Goal: Transaction & Acquisition: Purchase product/service

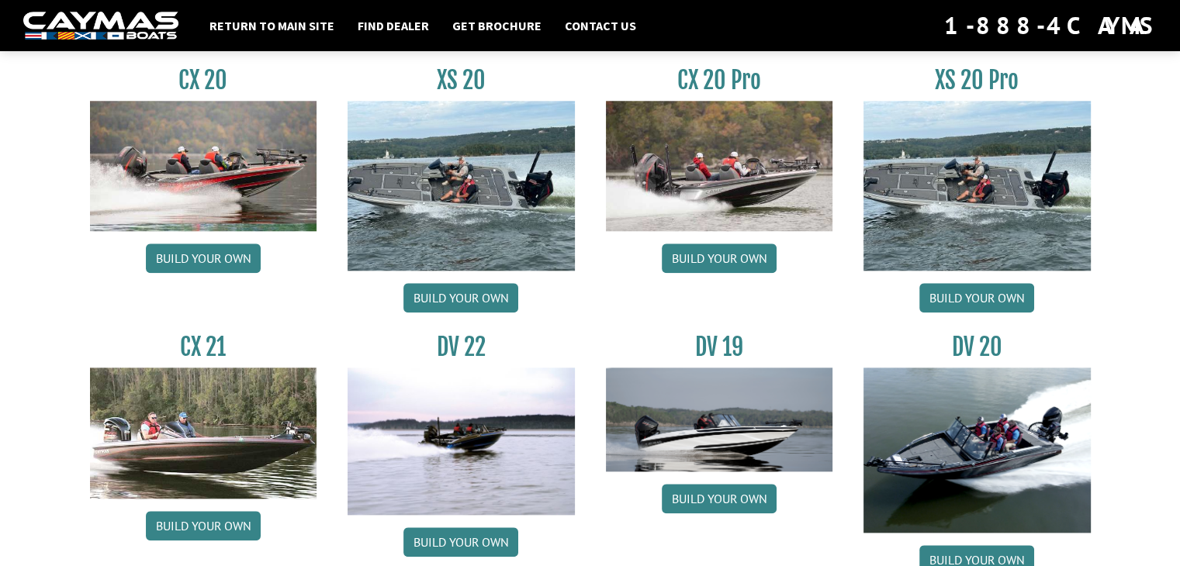
scroll to position [1571, 0]
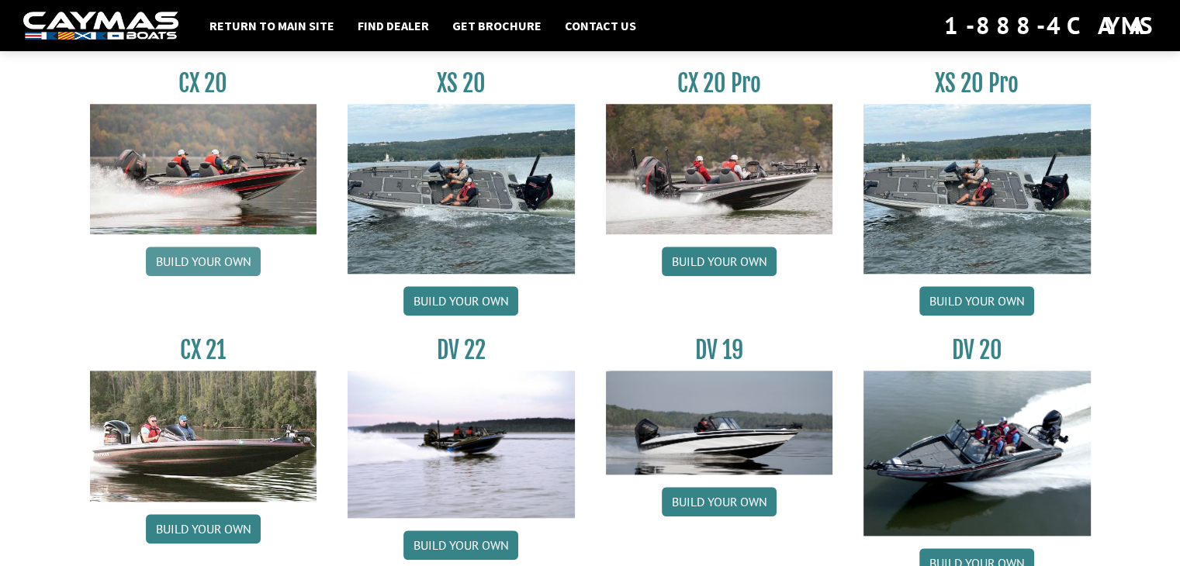
click at [233, 254] on link "Build your own" at bounding box center [203, 261] width 115 height 29
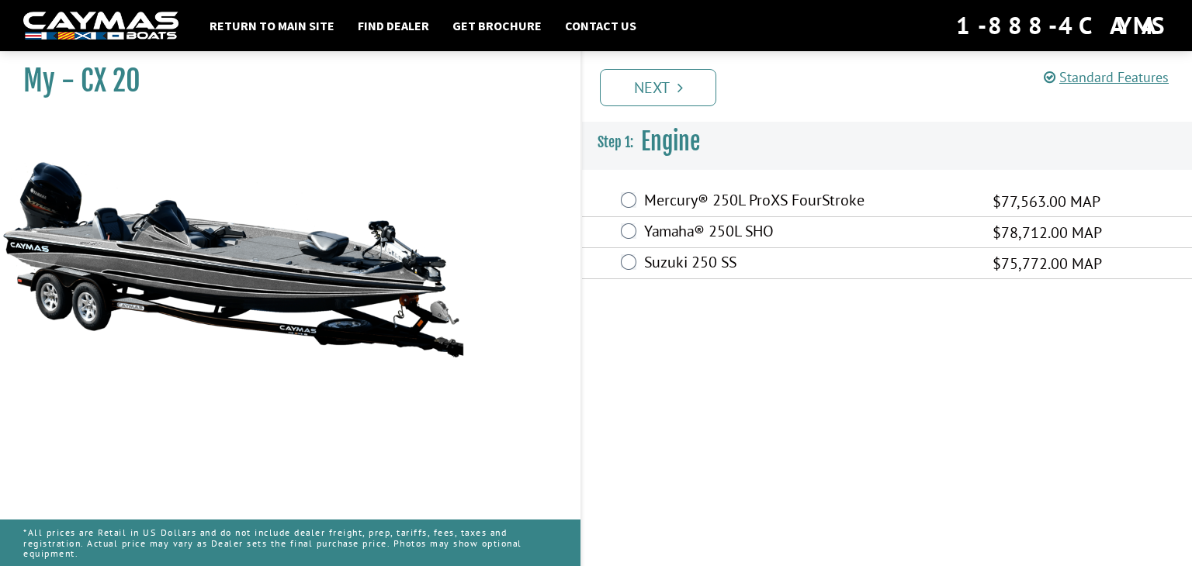
click at [618, 265] on div "Suzuki 250 SS $75,772.00 MAP" at bounding box center [887, 263] width 610 height 31
click at [251, 30] on link "Return to main site" at bounding box center [272, 26] width 140 height 20
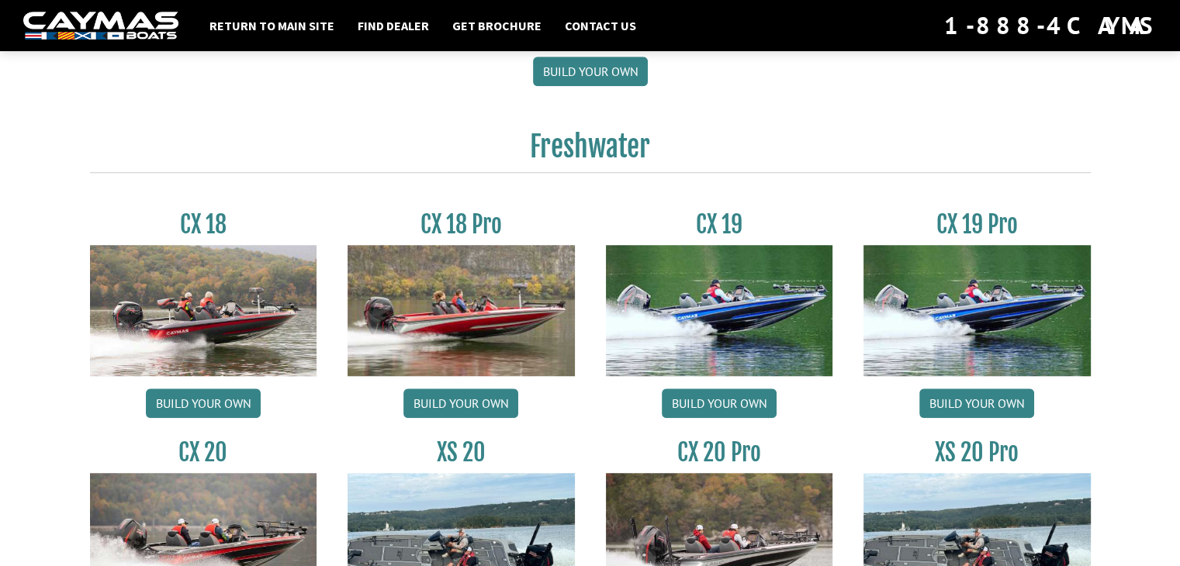
scroll to position [1201, 0]
click at [760, 404] on link "Build your own" at bounding box center [719, 403] width 115 height 29
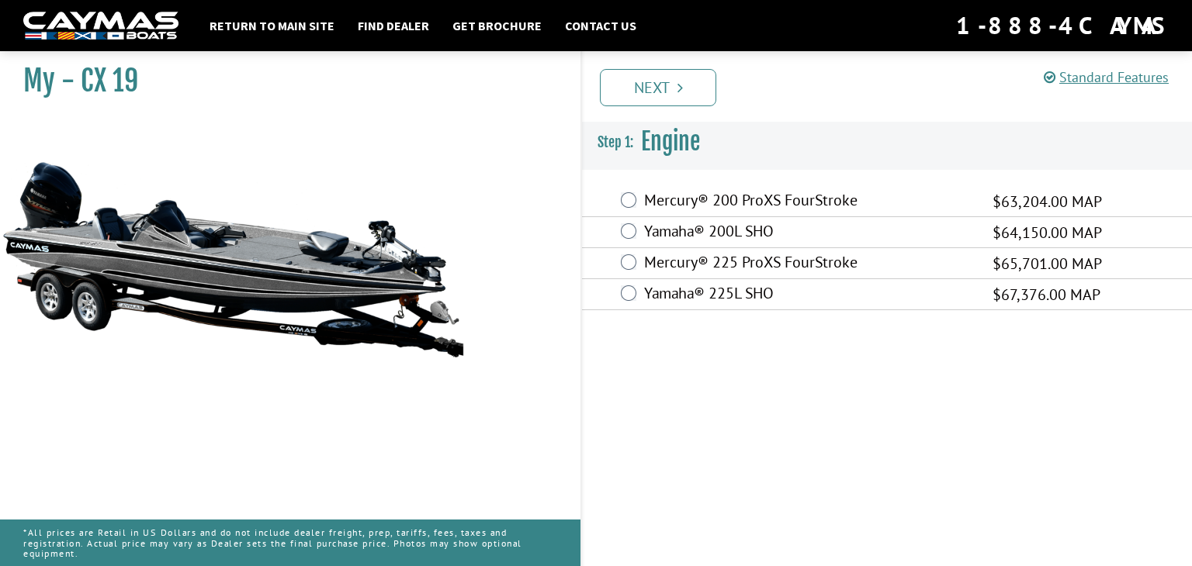
click at [643, 259] on div "Mercury® 225 ProXS FourStroke $65,701.00 MAP" at bounding box center [887, 263] width 610 height 31
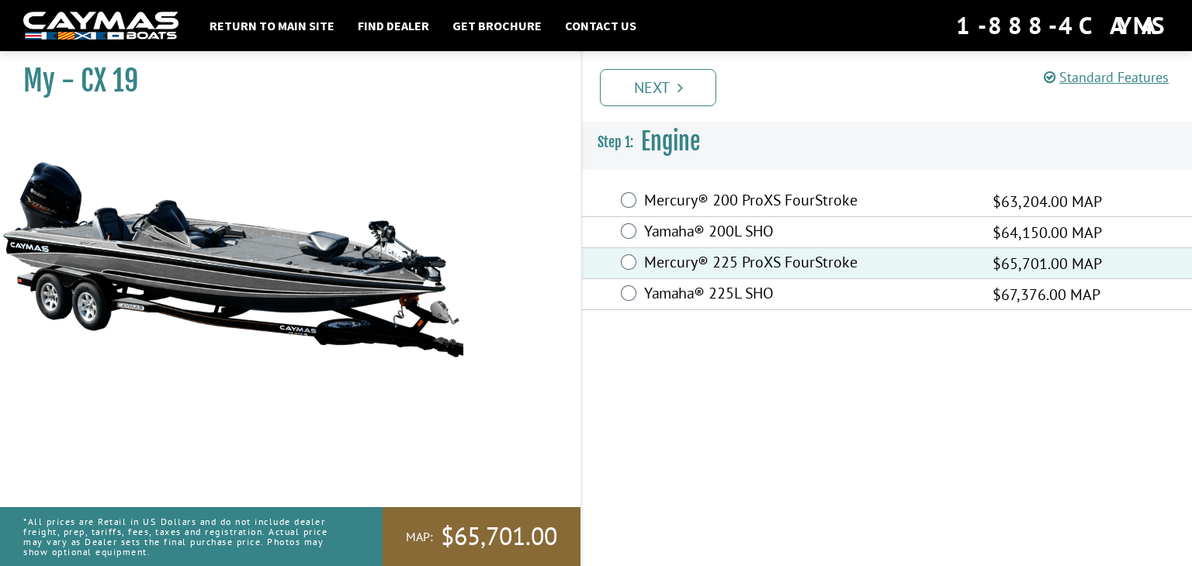
click at [643, 230] on div "Yamaha® 200L SHO $64,150.00 MAP" at bounding box center [887, 232] width 610 height 31
click at [664, 91] on link "Next" at bounding box center [658, 87] width 116 height 37
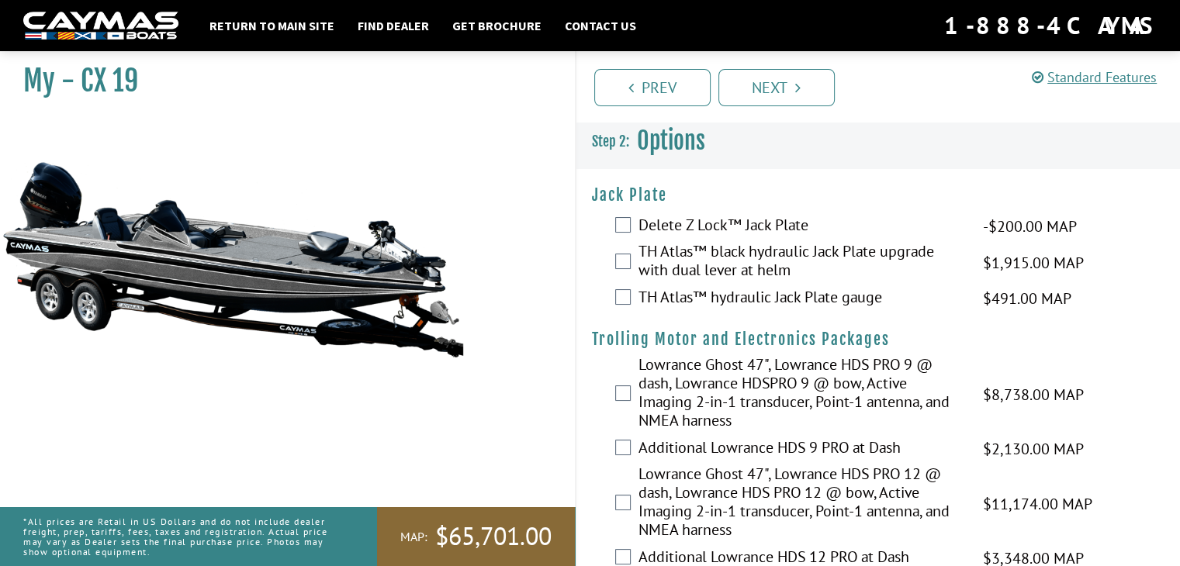
click at [630, 252] on div "TH Atlas™ black hydraulic Jack Plate upgrade with dual lever at helm $1,915.00 …" at bounding box center [879, 262] width 605 height 41
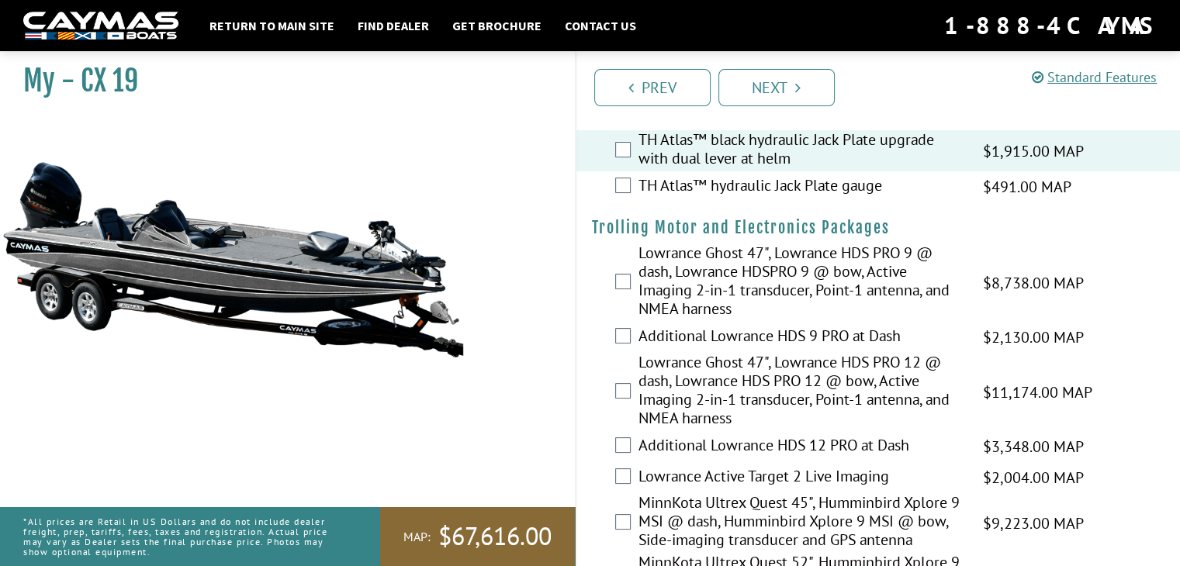
scroll to position [113, 0]
click at [633, 396] on div "Lowrance Ghost 47", Lowrance HDS PRO 12 @ dash, Lowrance HDS PRO 12 @ bow, Acti…" at bounding box center [879, 391] width 605 height 78
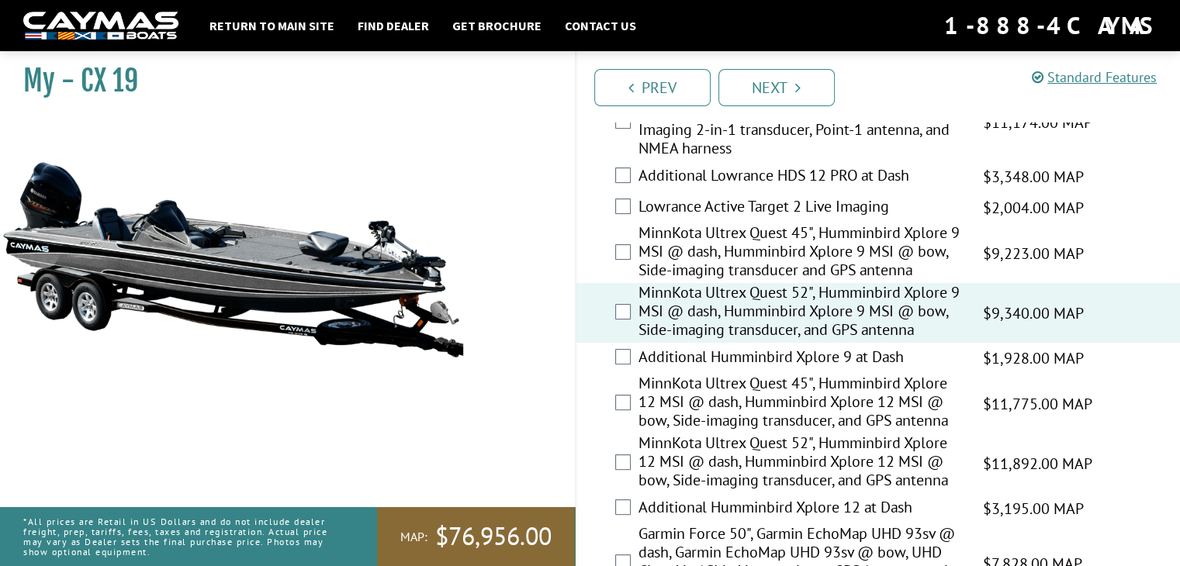
scroll to position [383, 0]
click at [634, 300] on div "MinnKota Ultrex Quest 52", Humminbird Xplore 9 MSI @ dash, Humminbird Xplore 9 …" at bounding box center [879, 312] width 605 height 60
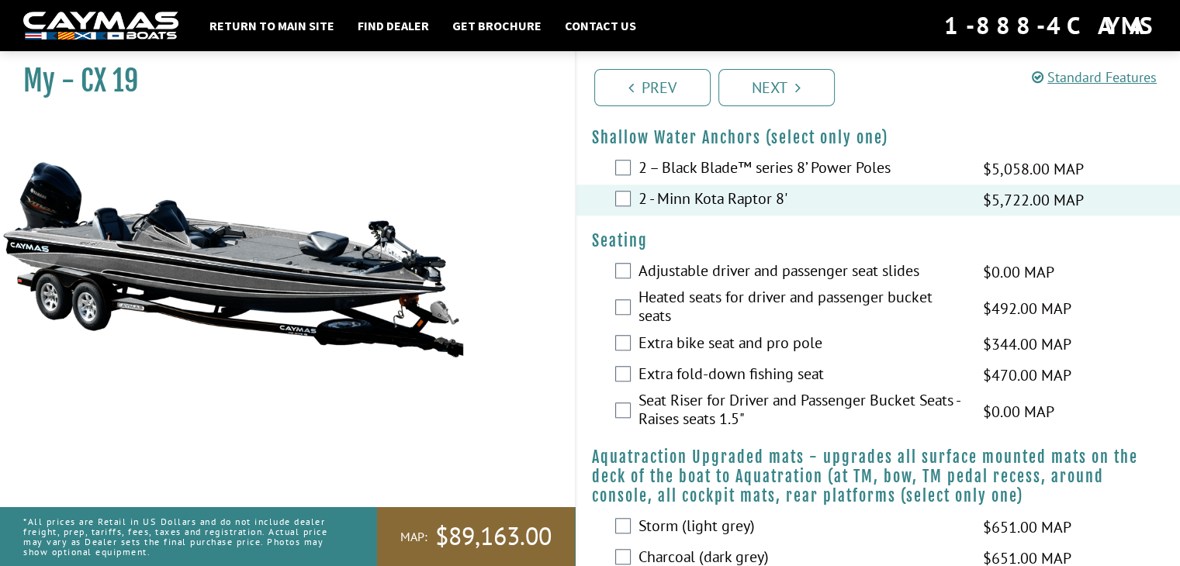
scroll to position [1270, 0]
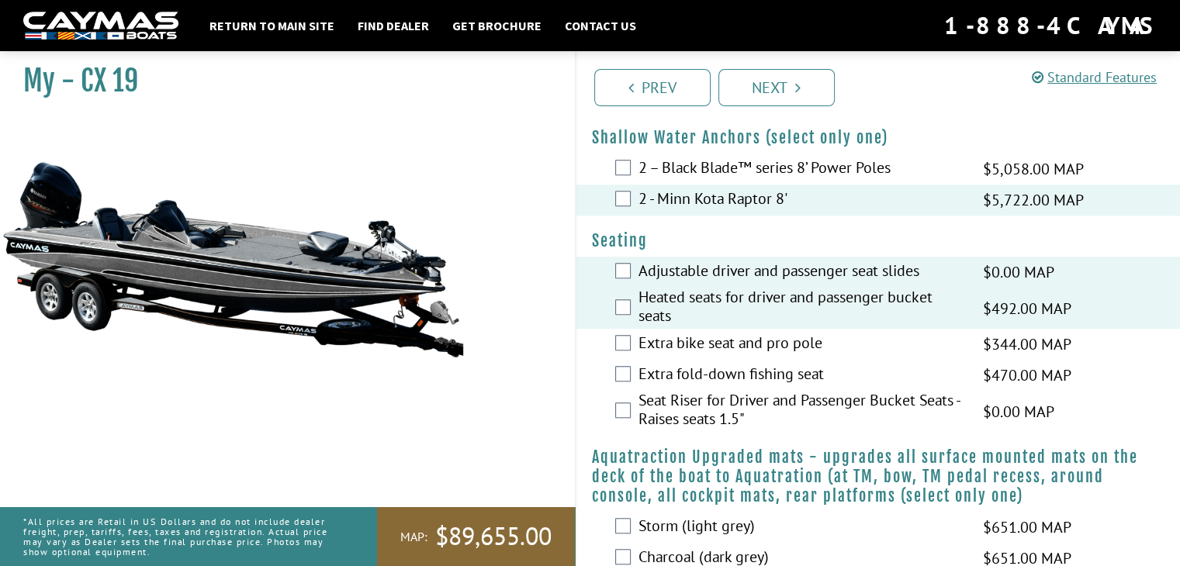
click at [636, 411] on div "Seat Riser for Driver and Passenger Bucket Seats - Raises seats 1.5" $0.00 MAP …" at bounding box center [879, 411] width 605 height 41
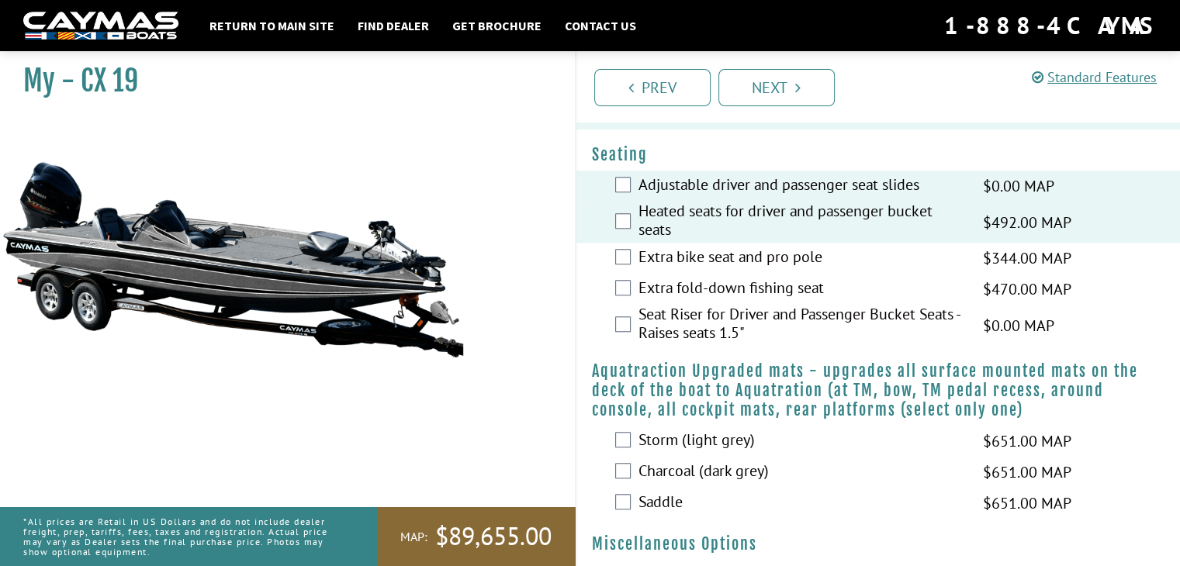
scroll to position [1375, 0]
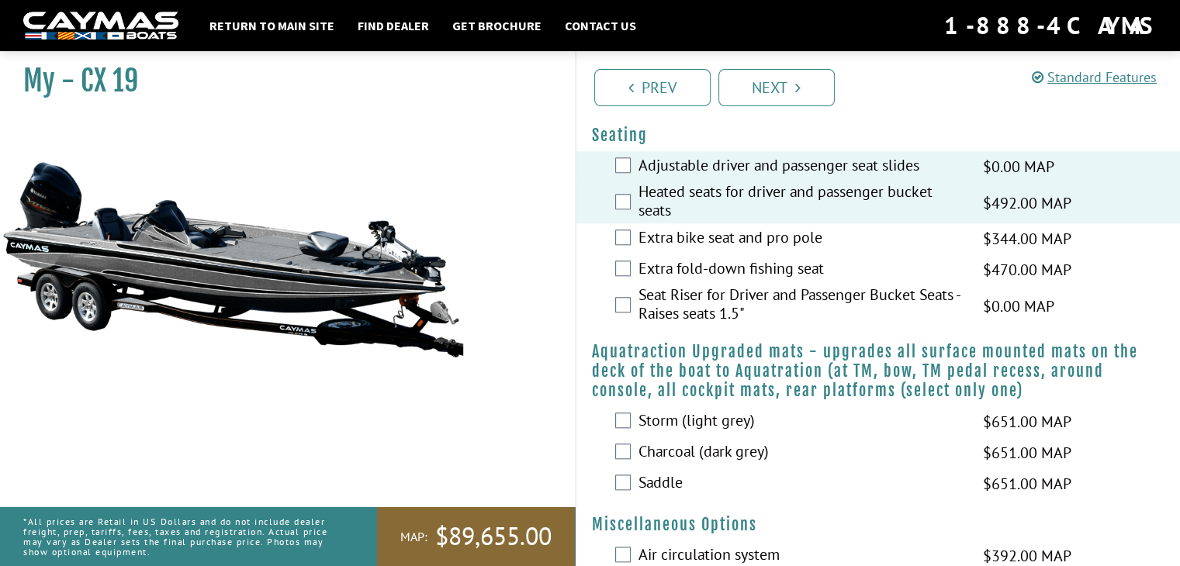
click at [717, 255] on div "Extra fold-down fishing seat $470.00 MAP $555.00 MSRP" at bounding box center [879, 270] width 605 height 31
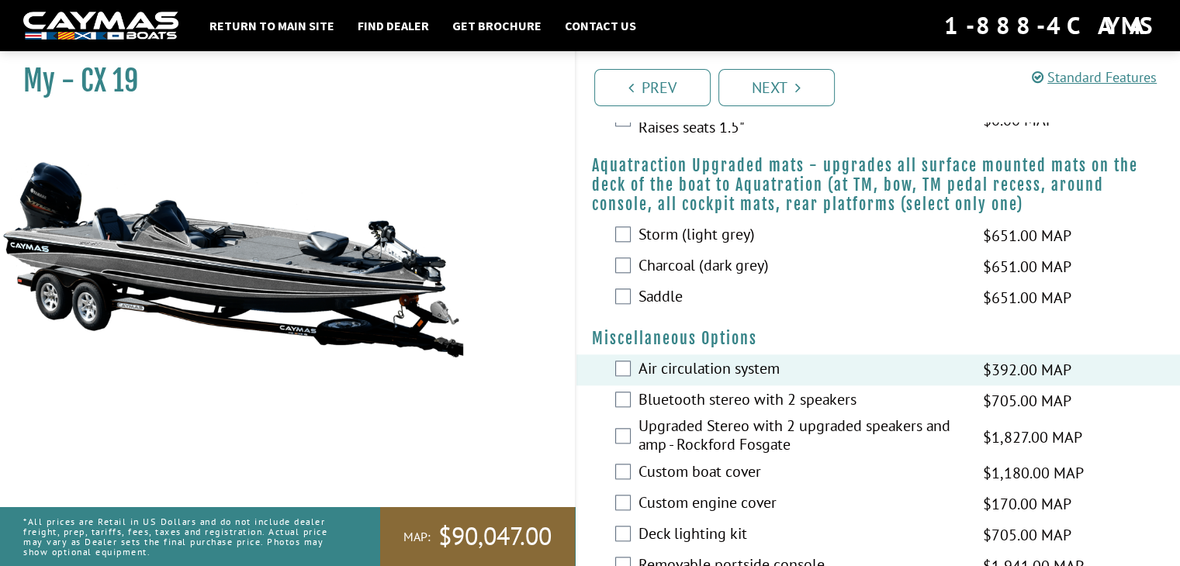
scroll to position [1561, 0]
click at [625, 423] on div "Upgraded Stereo with 2 upgraded speakers and amp - Rockford Fosgate $1,827.00 M…" at bounding box center [879, 437] width 605 height 41
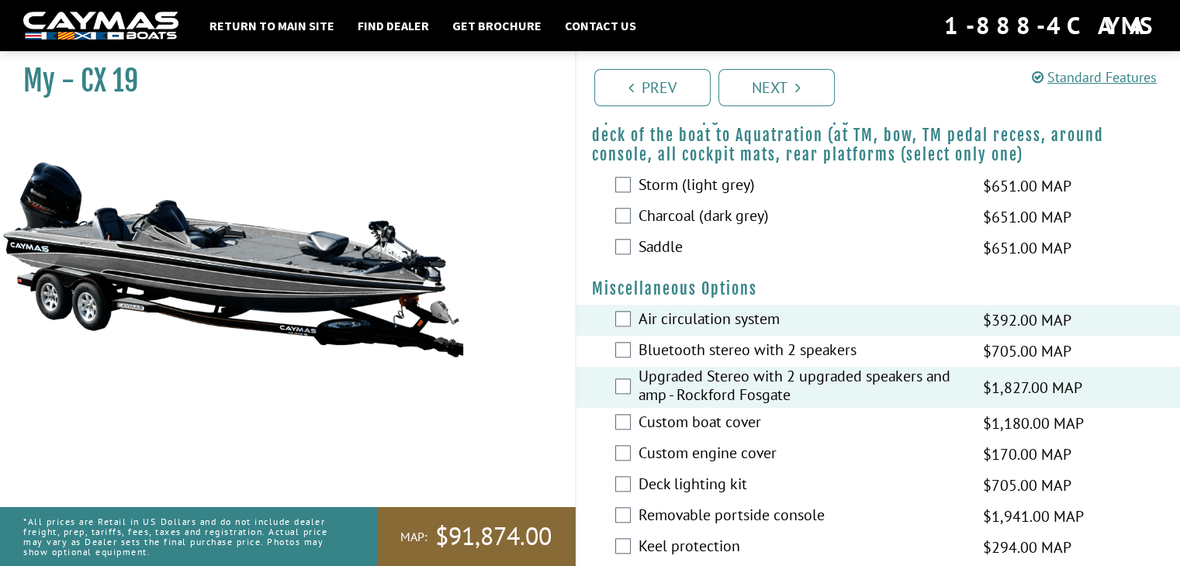
scroll to position [1613, 0]
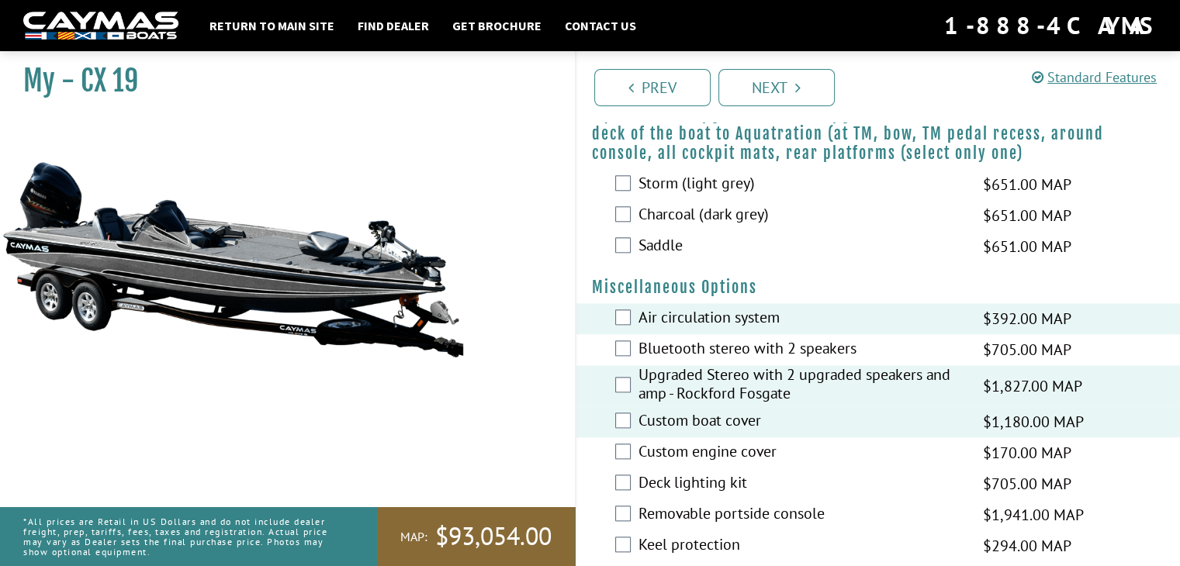
click at [621, 434] on div "Custom boat cover $1,180.00 MAP $1,393.00 MSRP" at bounding box center [879, 422] width 605 height 31
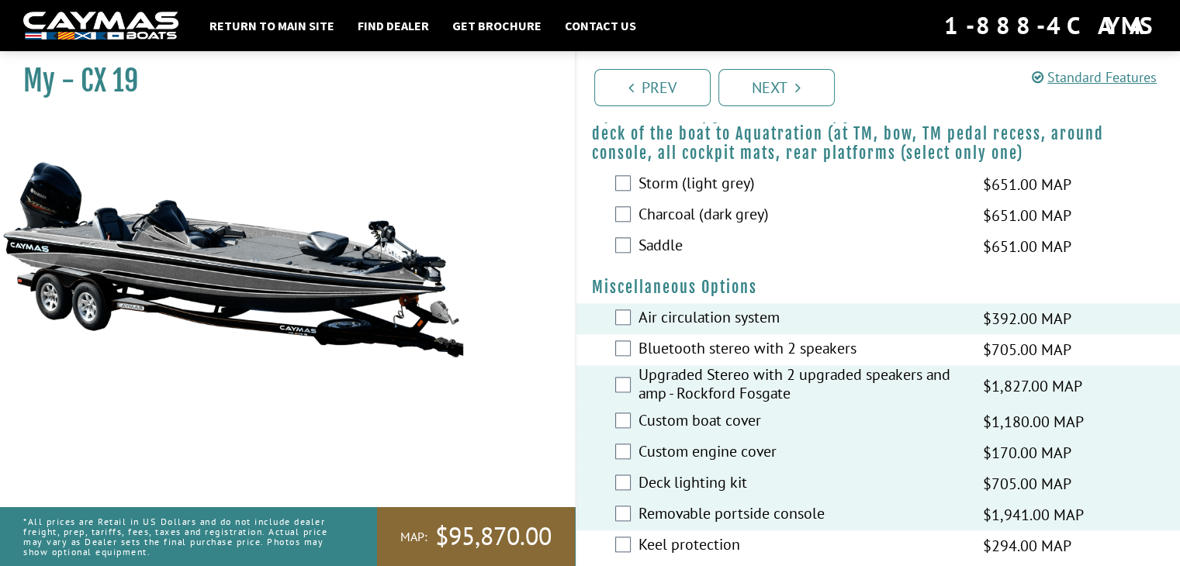
click at [631, 549] on div "Keel protection $294.00 MAP $347.00 MSRP" at bounding box center [879, 546] width 605 height 31
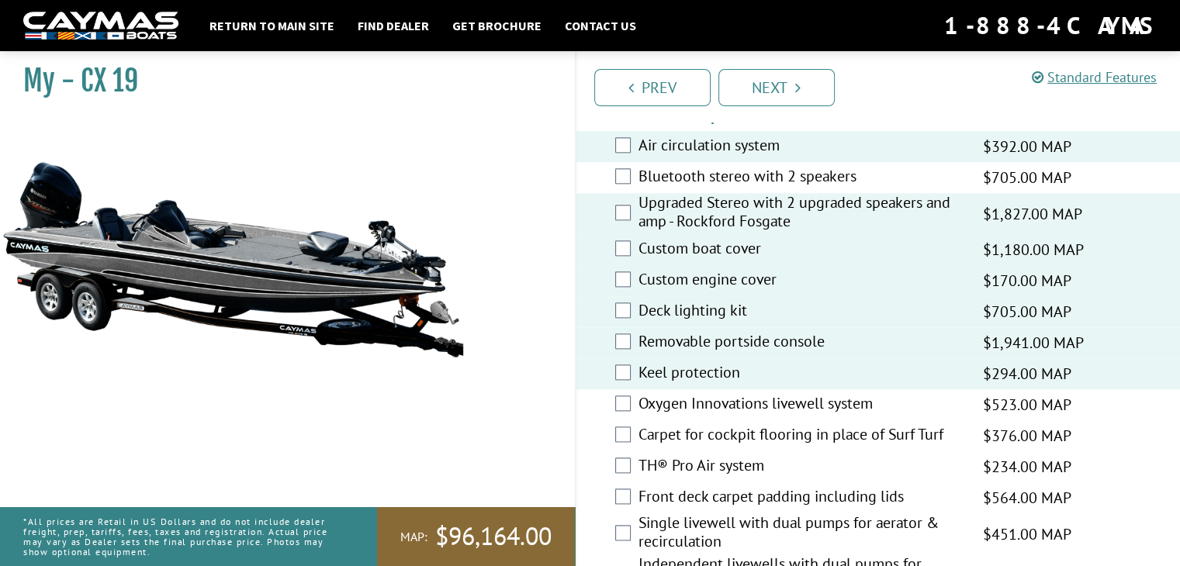
scroll to position [1790, 0]
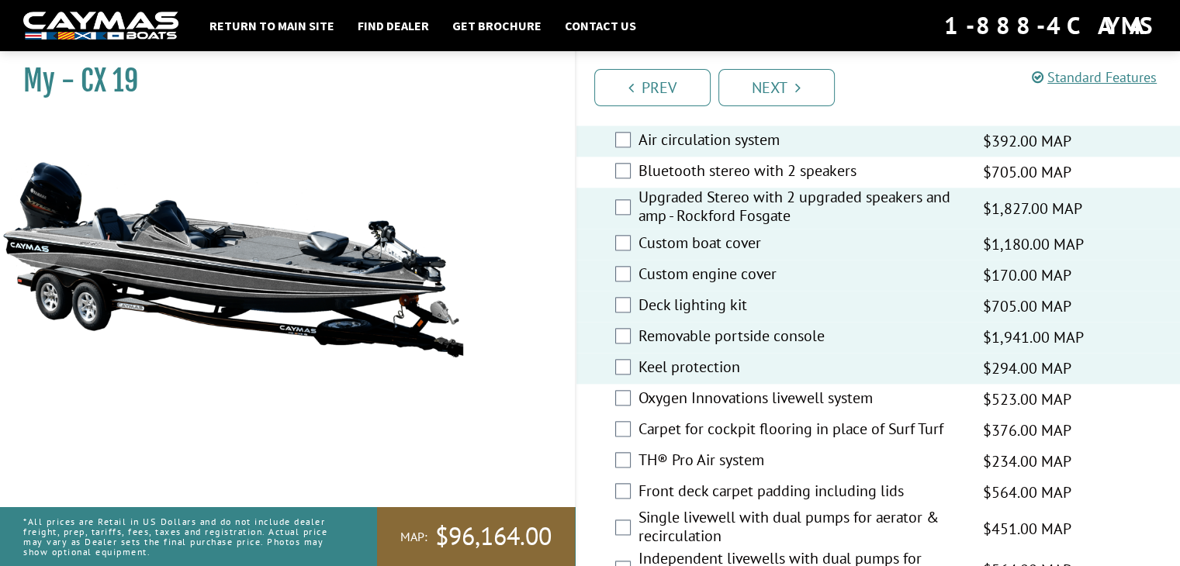
click at [610, 402] on div "Oxygen Innovations livewell system $523.00 MAP $618.00 MSRP" at bounding box center [879, 399] width 605 height 31
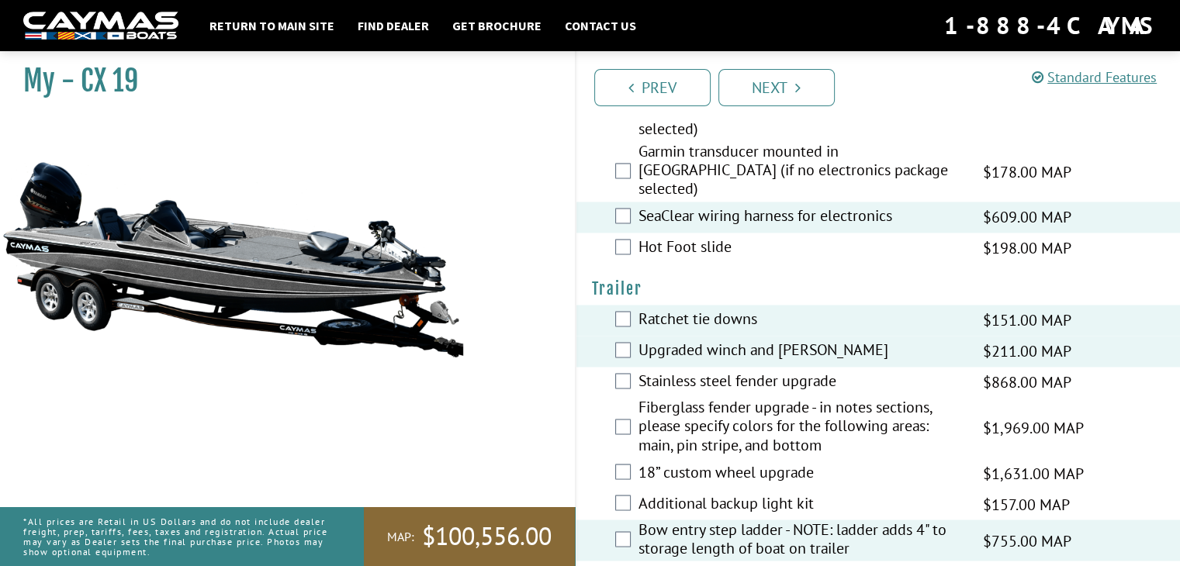
scroll to position [2573, 0]
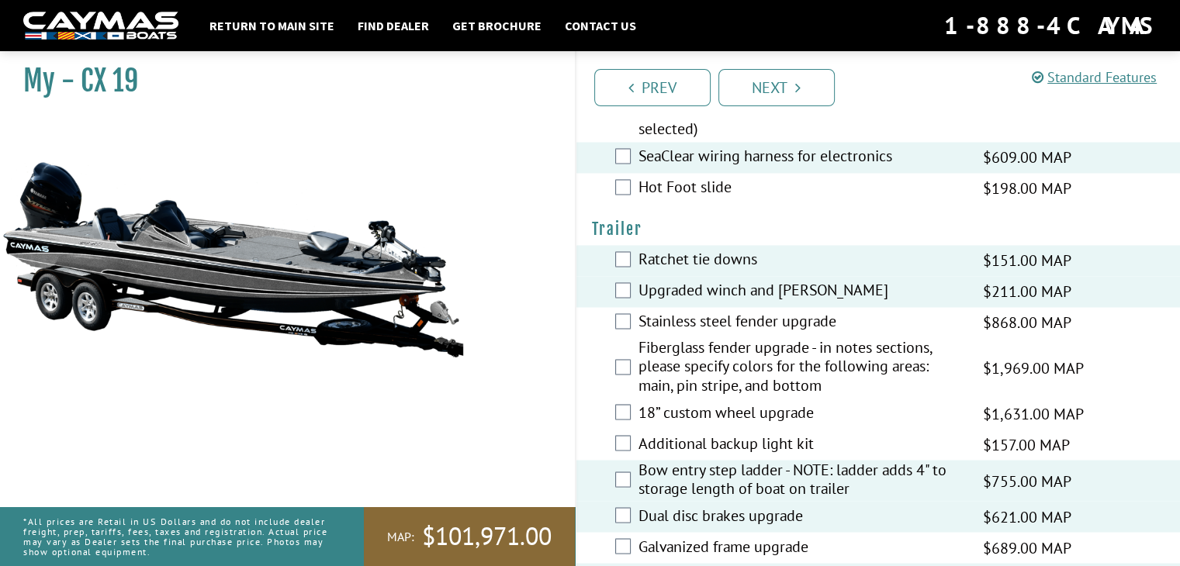
click at [767, 112] on div "Prev Next" at bounding box center [878, 86] width 606 height 71
click at [767, 102] on link "Next" at bounding box center [777, 87] width 116 height 37
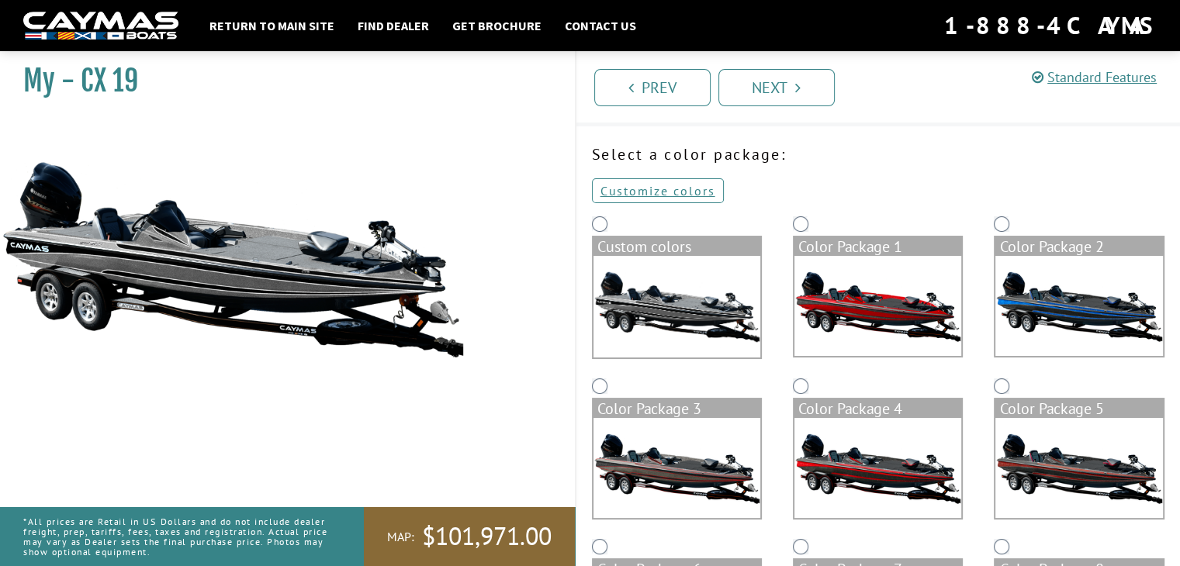
scroll to position [348, 0]
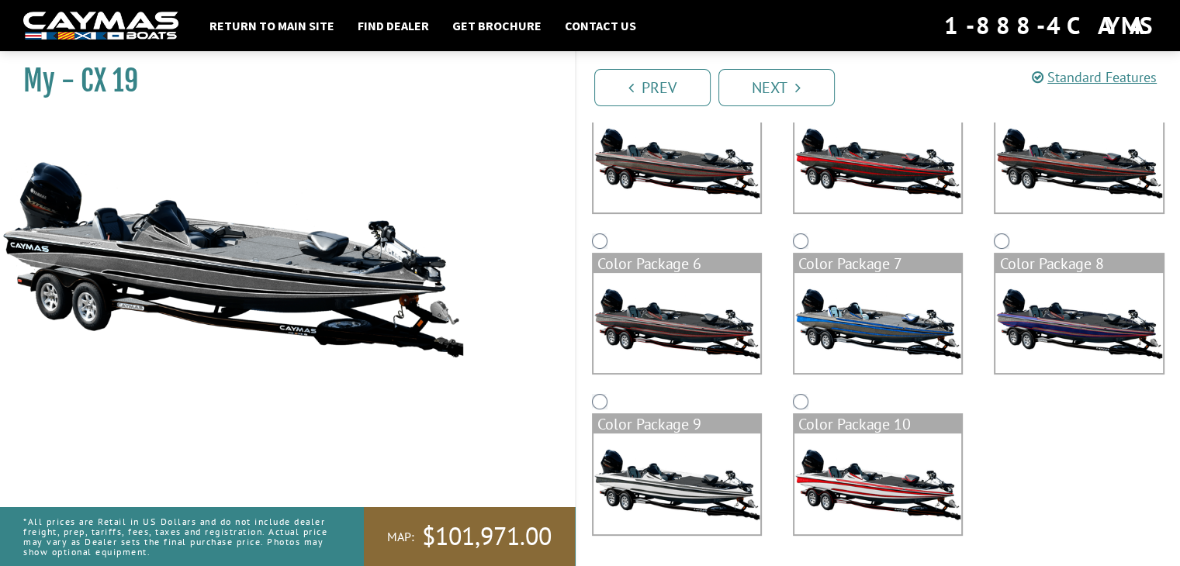
click at [819, 331] on img at bounding box center [878, 323] width 167 height 100
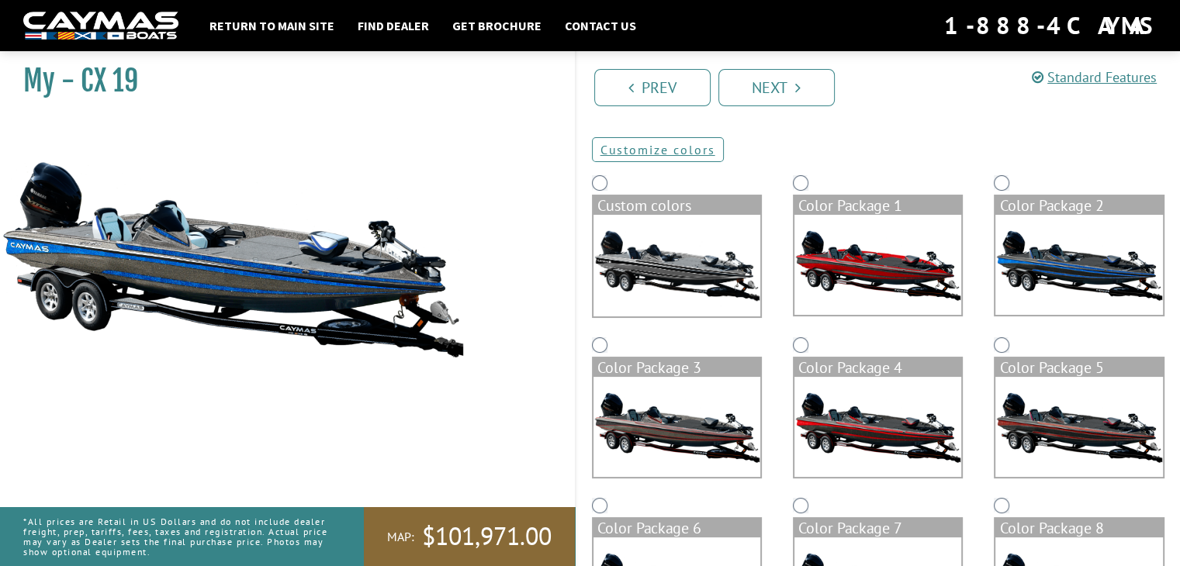
scroll to position [81, 0]
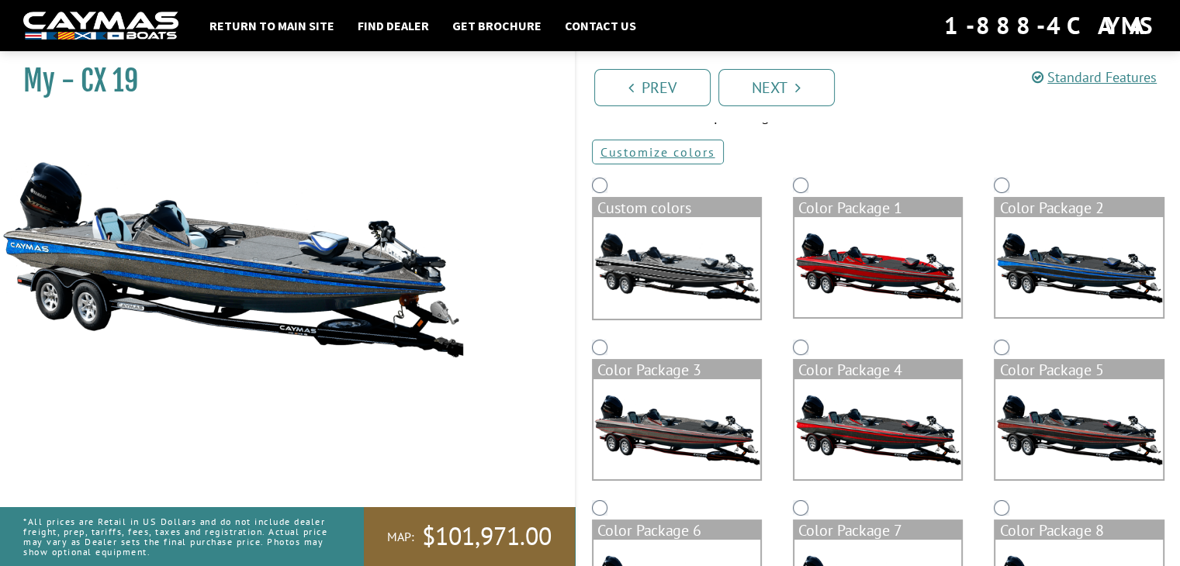
click at [667, 254] on img at bounding box center [677, 268] width 167 height 102
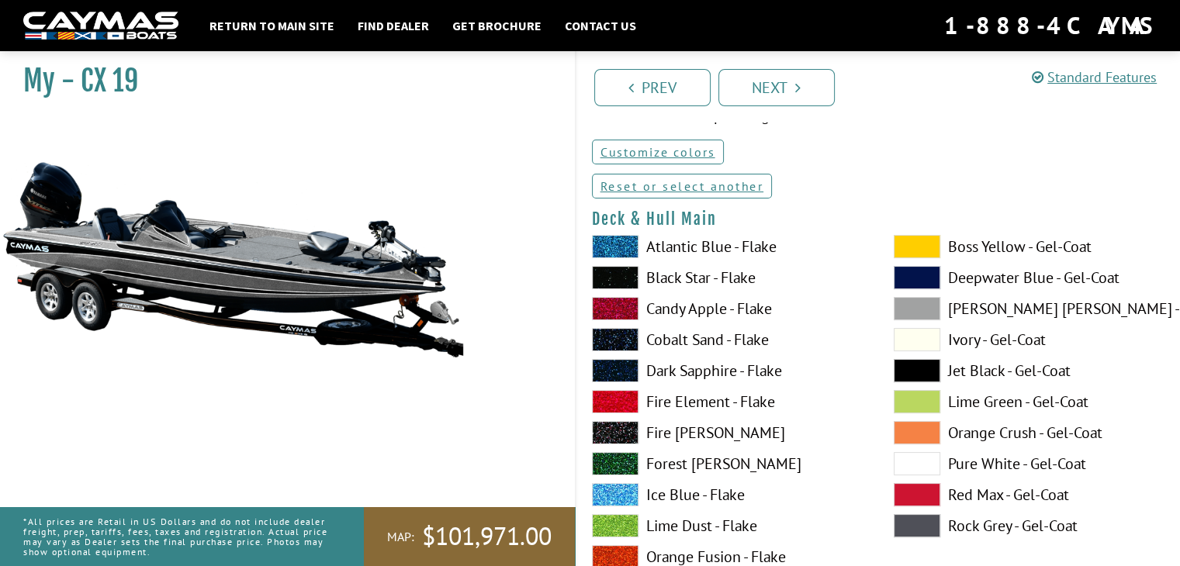
click at [622, 243] on span at bounding box center [615, 246] width 47 height 23
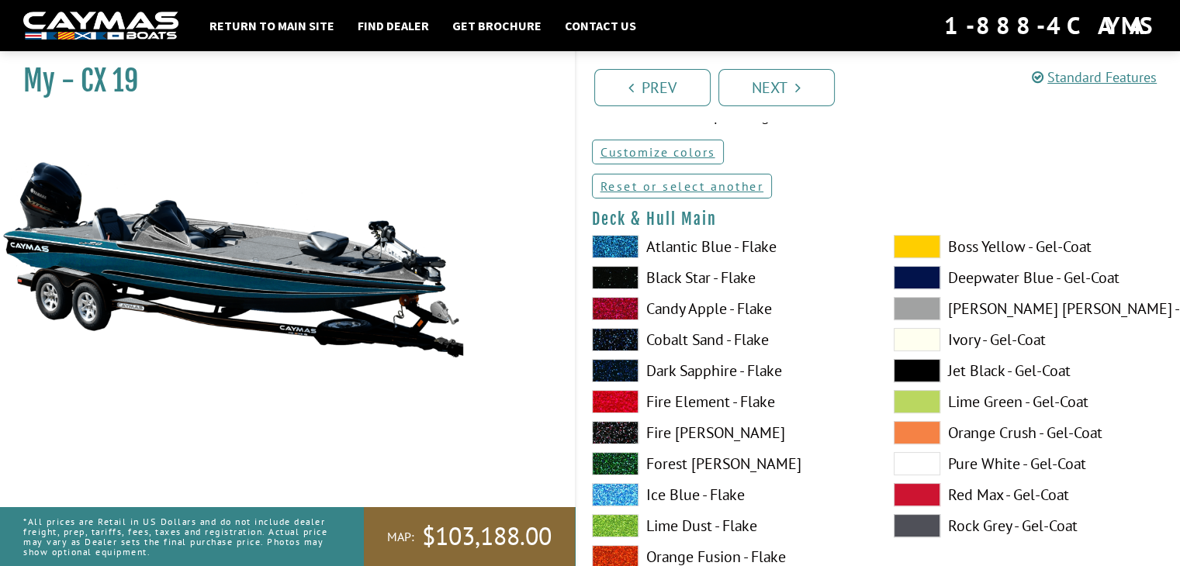
click at [622, 243] on span at bounding box center [615, 246] width 47 height 23
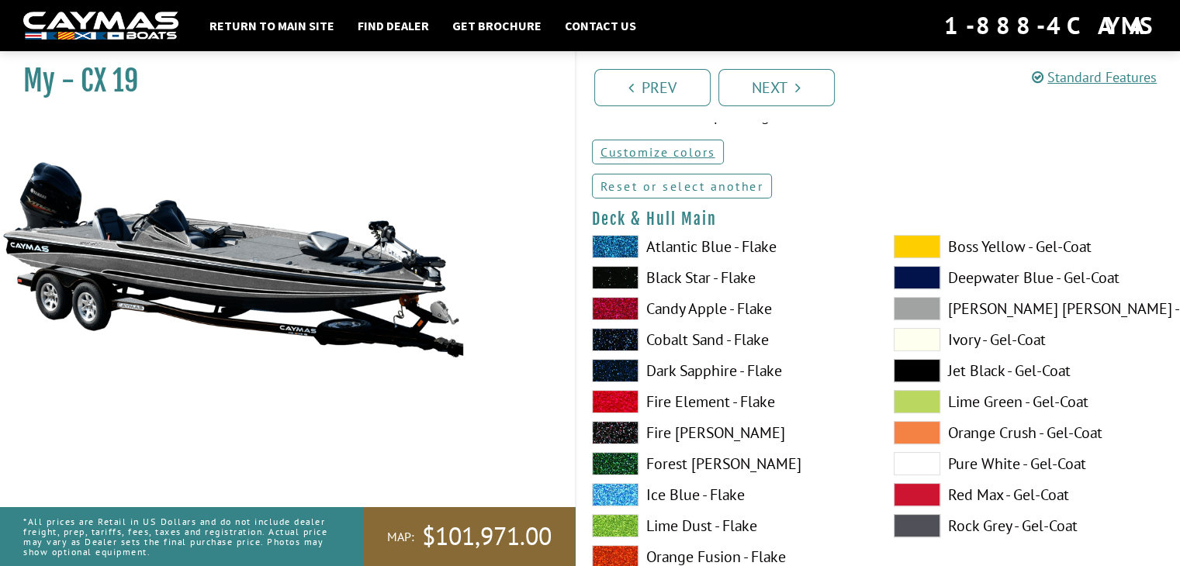
click at [644, 199] on link "Reset or select another" at bounding box center [682, 186] width 181 height 25
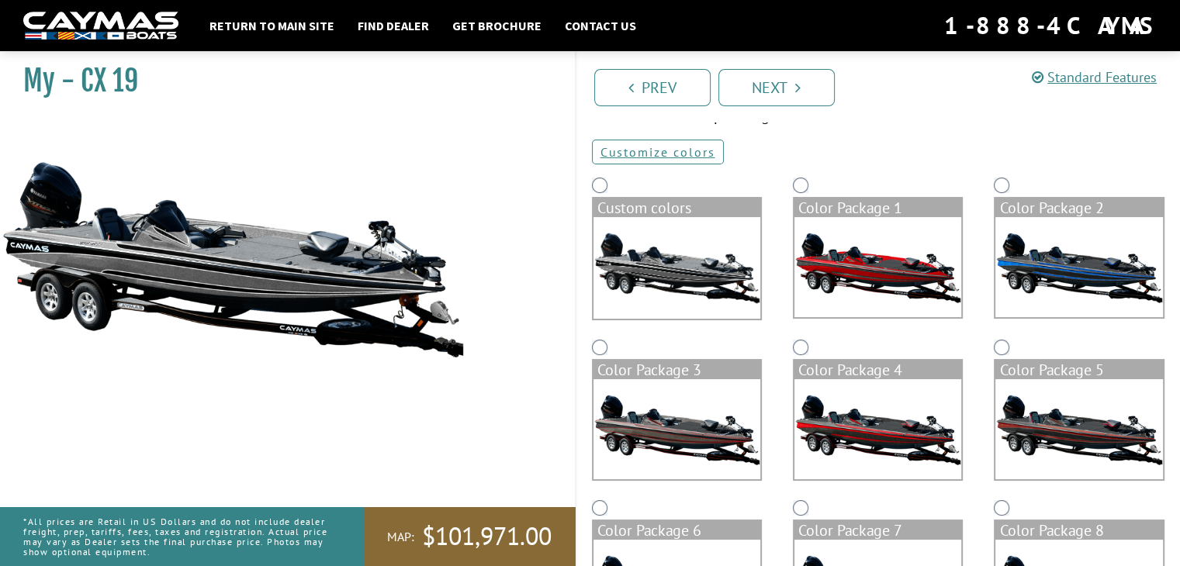
click at [840, 234] on img at bounding box center [878, 267] width 167 height 100
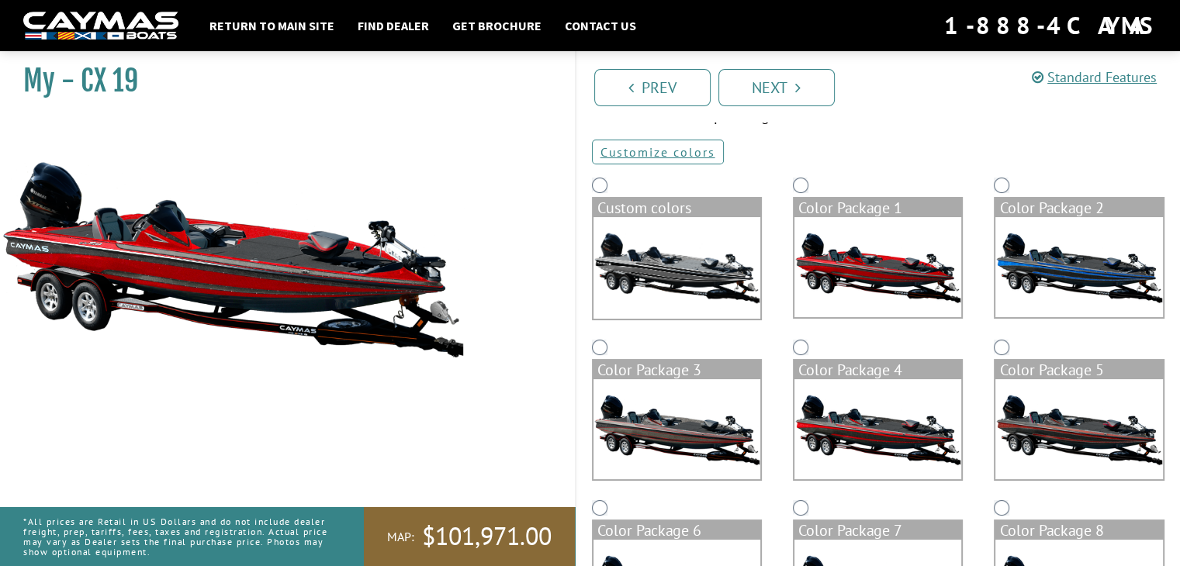
click at [1069, 300] on img at bounding box center [1079, 267] width 167 height 100
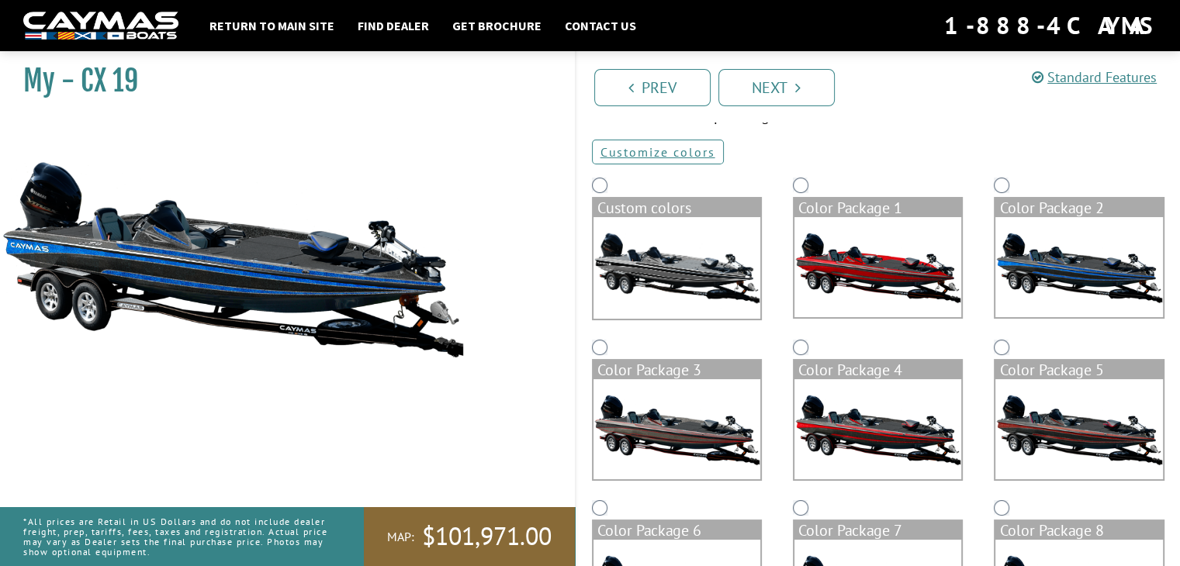
click at [1077, 436] on img at bounding box center [1079, 429] width 167 height 100
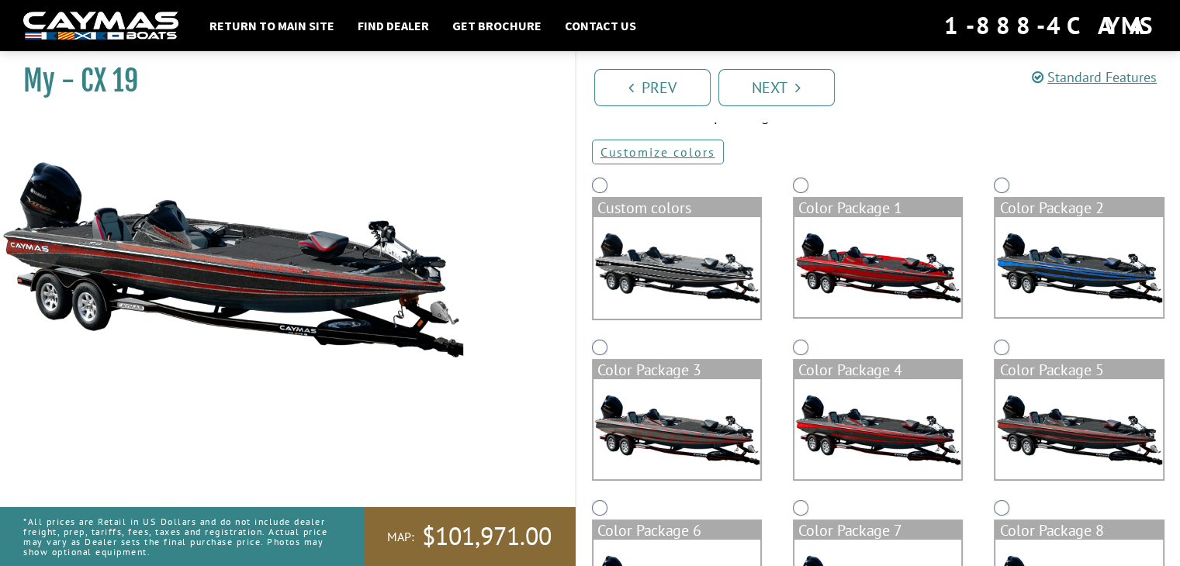
click at [945, 415] on img at bounding box center [878, 429] width 167 height 100
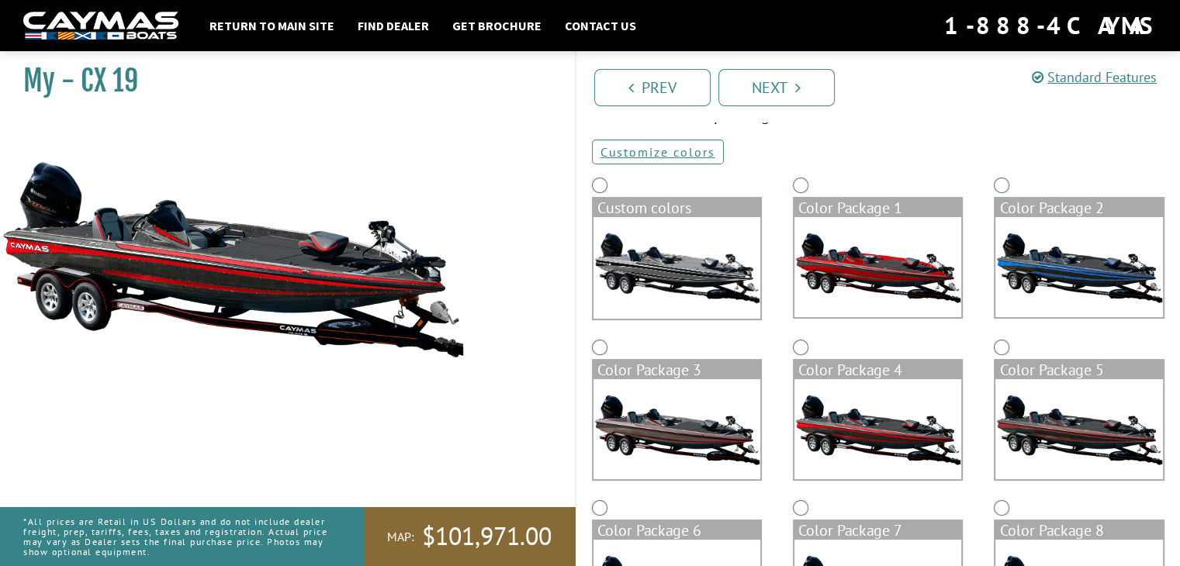
click at [768, 407] on div "Color Package 3" at bounding box center [677, 416] width 201 height 161
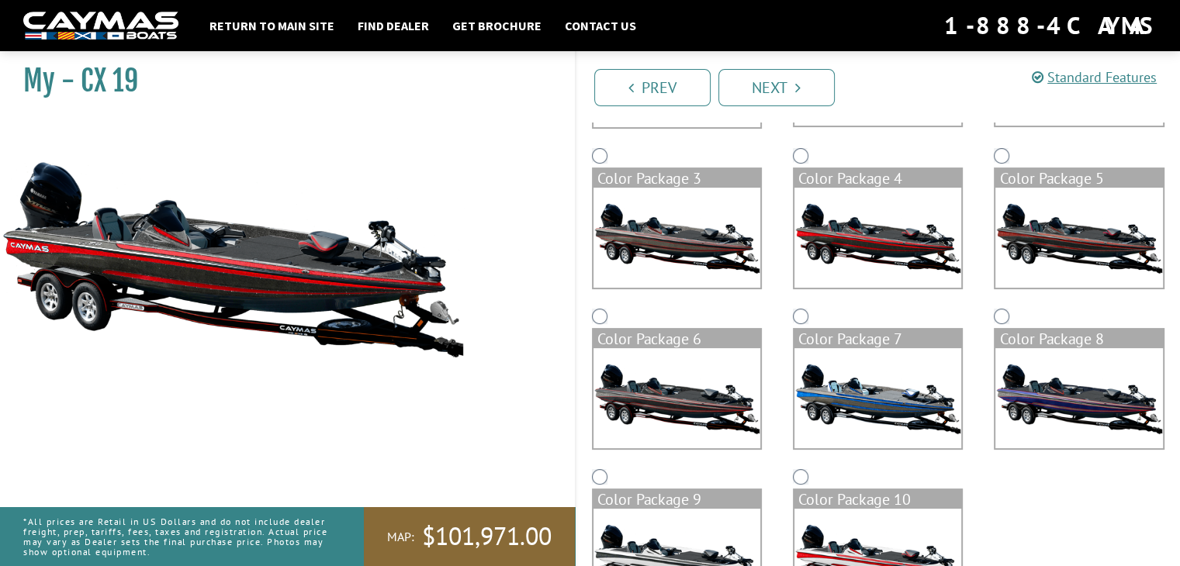
scroll to position [272, 0]
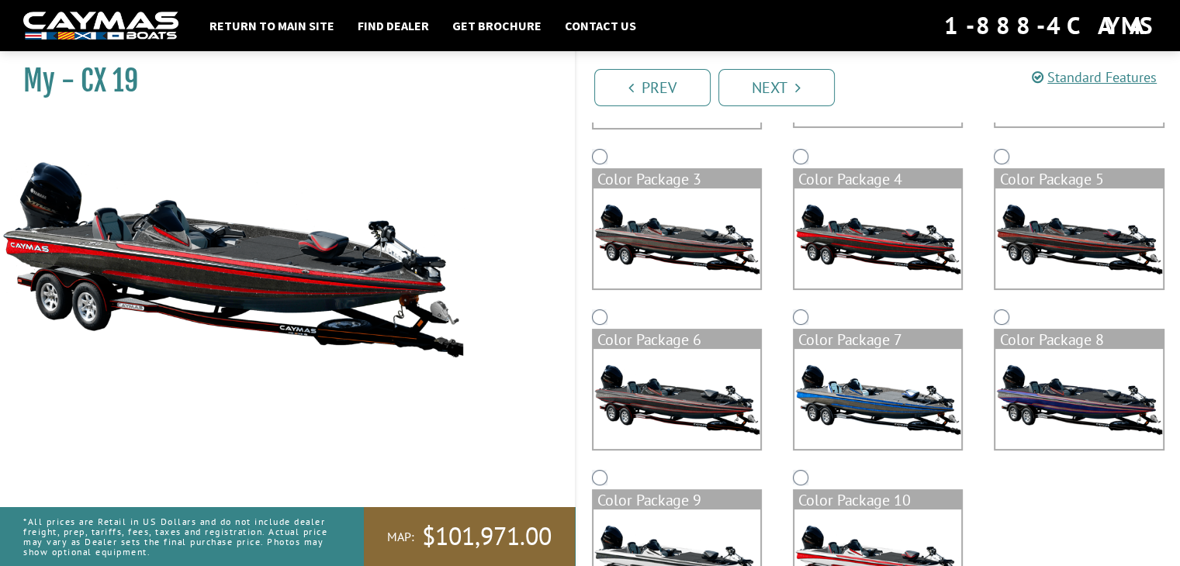
click at [1017, 370] on img at bounding box center [1079, 399] width 167 height 100
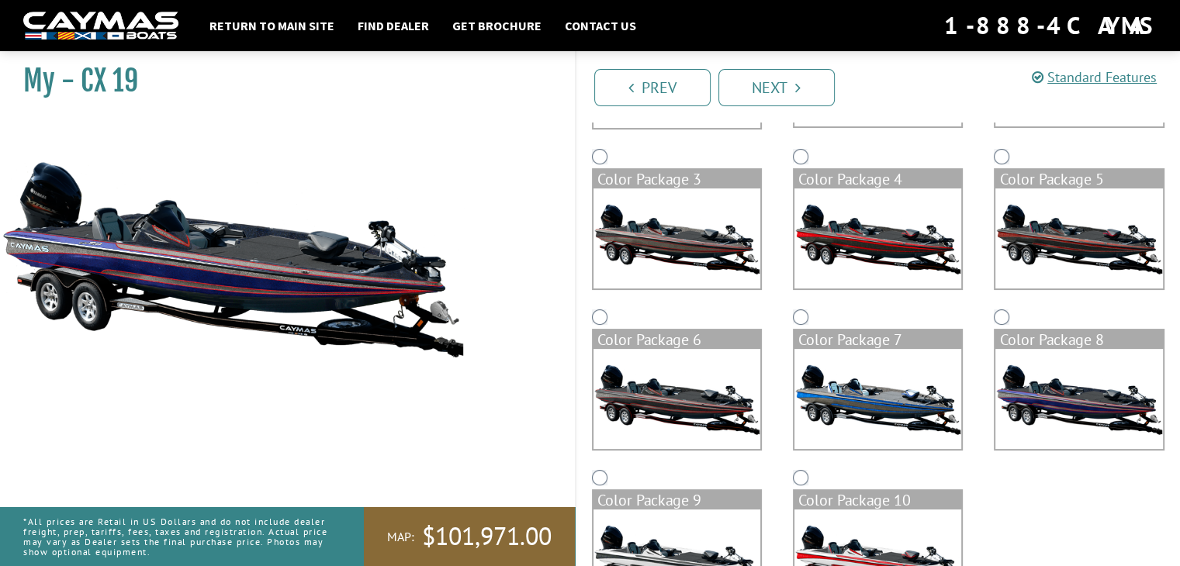
click at [880, 429] on img at bounding box center [878, 399] width 167 height 100
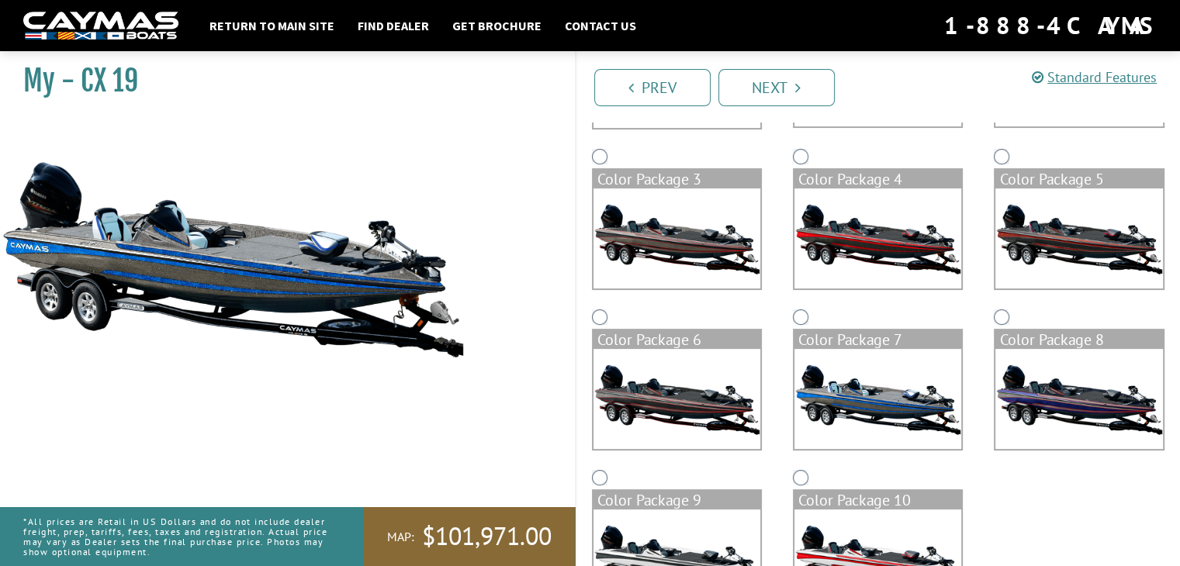
click at [819, 514] on img at bounding box center [878, 560] width 167 height 100
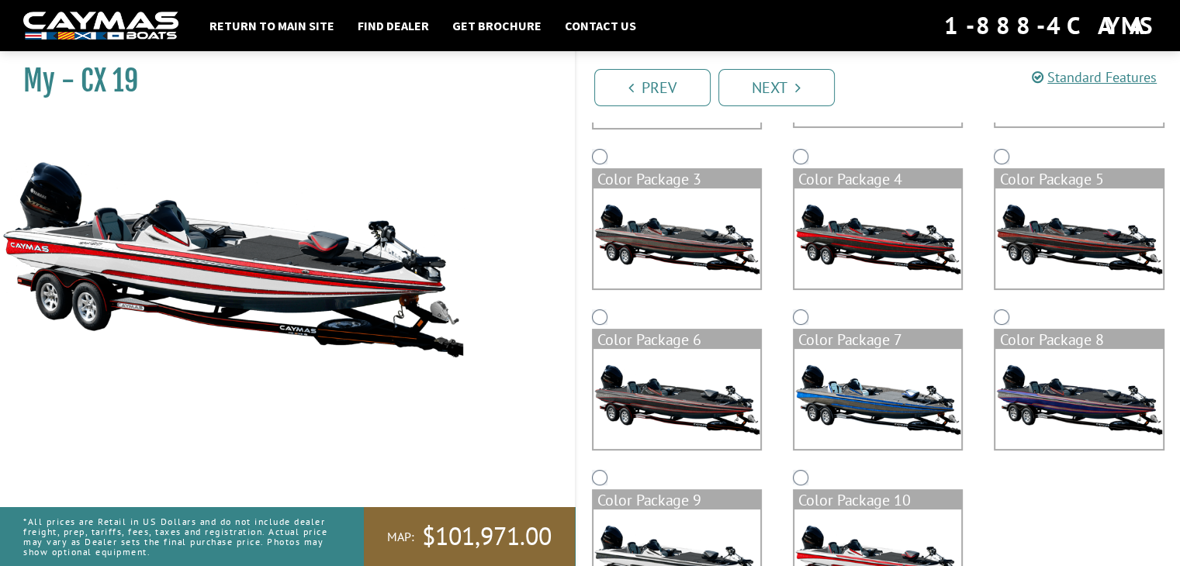
click at [686, 515] on img at bounding box center [677, 560] width 167 height 100
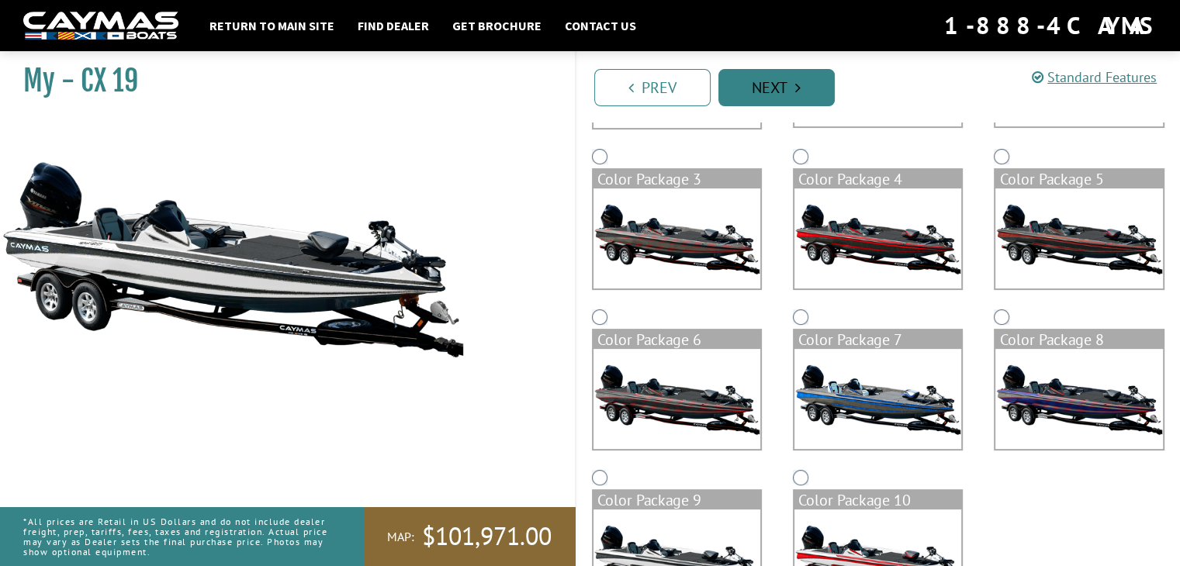
click at [802, 76] on link "Next" at bounding box center [777, 87] width 116 height 37
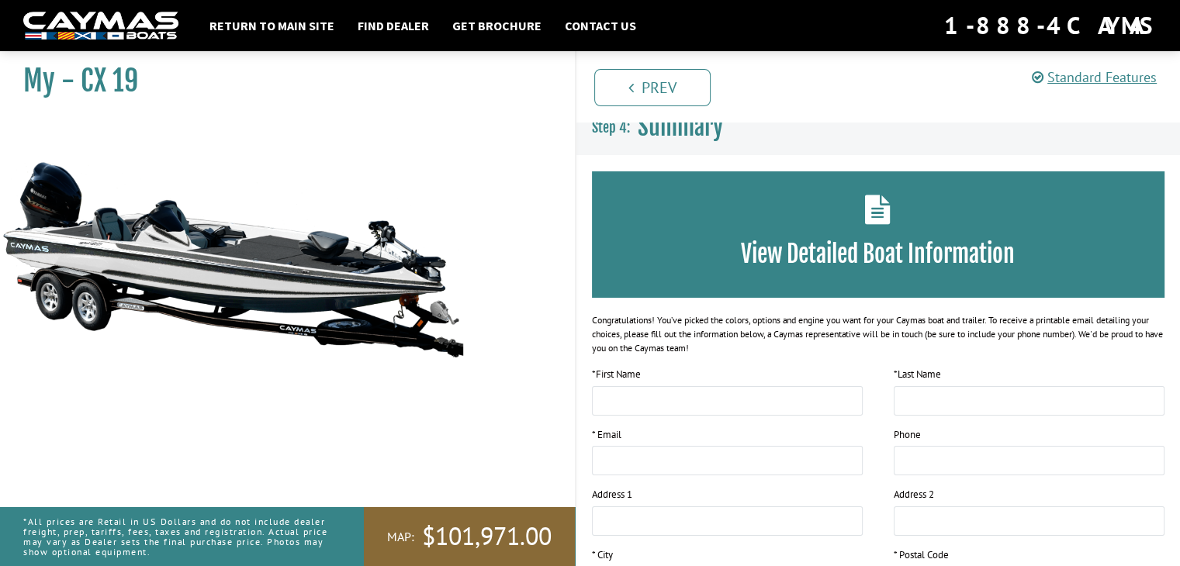
scroll to position [0, 0]
